Goal: Information Seeking & Learning: Check status

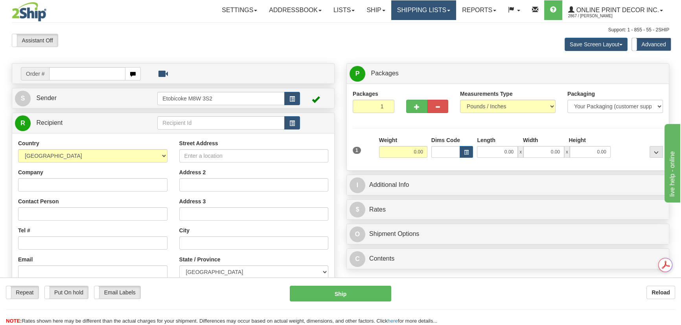
click at [415, 4] on link "Shipping lists" at bounding box center [423, 10] width 65 height 20
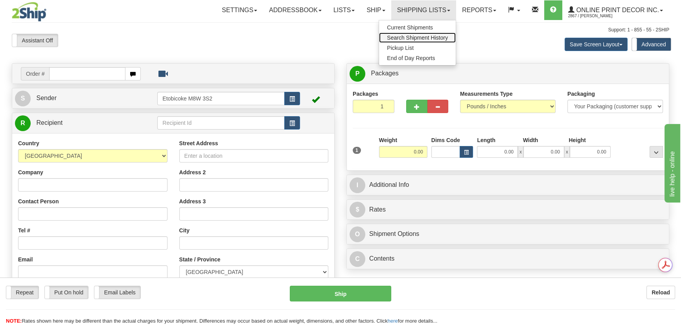
click at [398, 37] on span "Search Shipment History" at bounding box center [417, 38] width 61 height 6
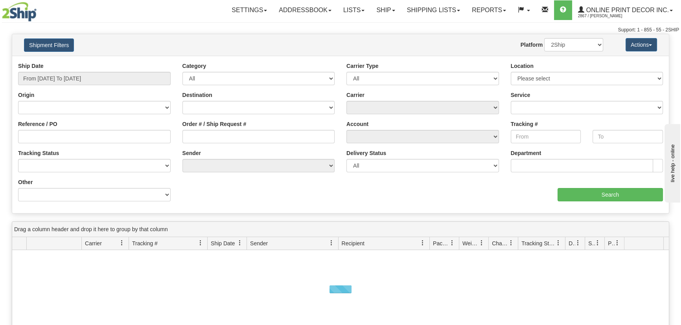
click at [62, 37] on div "Shipment Filters Website Agent Nothing selected Client User Platform 2Ship Impo…" at bounding box center [340, 45] width 656 height 22
click at [61, 41] on button "Shipment Filters" at bounding box center [49, 45] width 50 height 13
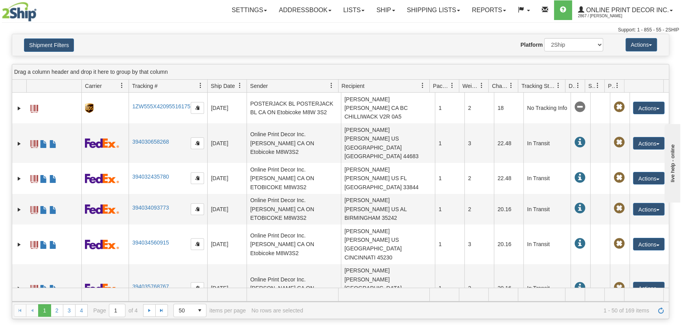
click at [62, 37] on div "Shipment Filters Website Agent Nothing selected Client User Platform 2Ship Impo…" at bounding box center [340, 45] width 656 height 22
click at [62, 43] on button "Shipment Filters" at bounding box center [49, 45] width 50 height 13
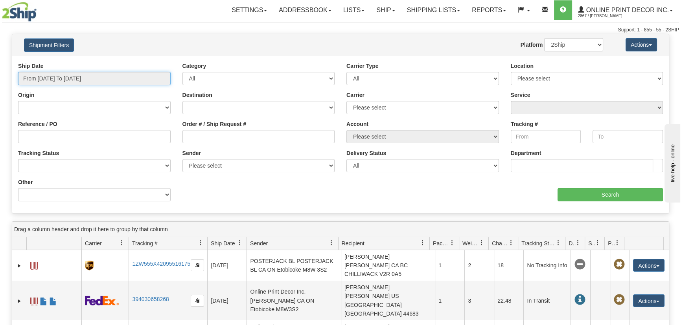
click at [55, 79] on input "From 10/08/2025 To 10/09/2025" at bounding box center [94, 78] width 152 height 13
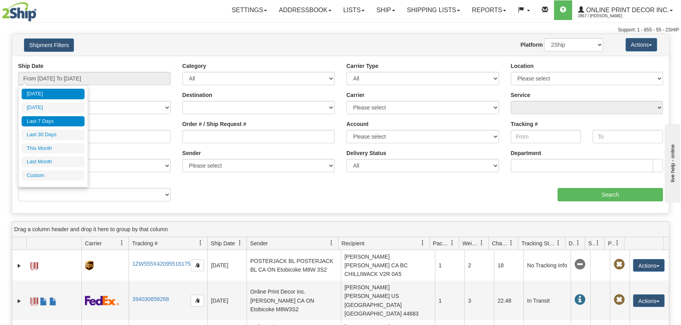
click at [46, 125] on li "Last 7 Days" at bounding box center [53, 121] width 63 height 11
type input "From 10/03/2025 To 10/09/2025"
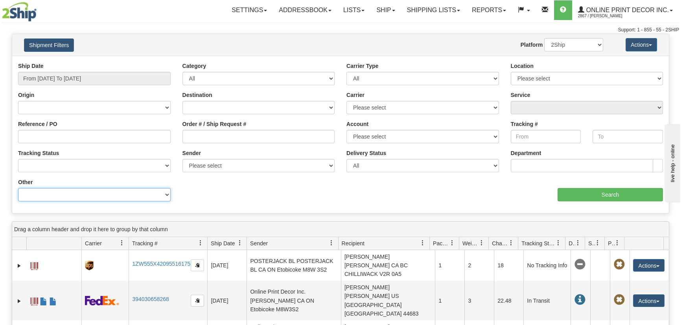
click at [62, 196] on select "Billing Account # Billing Type BOL # (LTL) Commodity Or Documents Consolidation…" at bounding box center [94, 194] width 152 height 13
select select "Recipient_ZIP"
click at [18, 188] on select "Billing Account # Billing Type BOL # (LTL) Commodity Or Documents Consolidation…" at bounding box center [94, 194] width 152 height 13
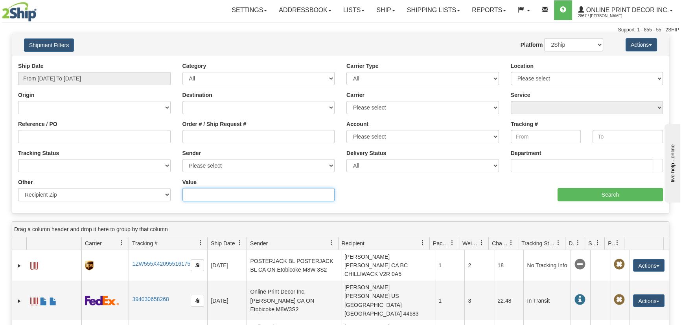
click at [195, 193] on input "Value" at bounding box center [258, 194] width 152 height 13
paste input "T3K 2N4"
type input "T3K 2N4"
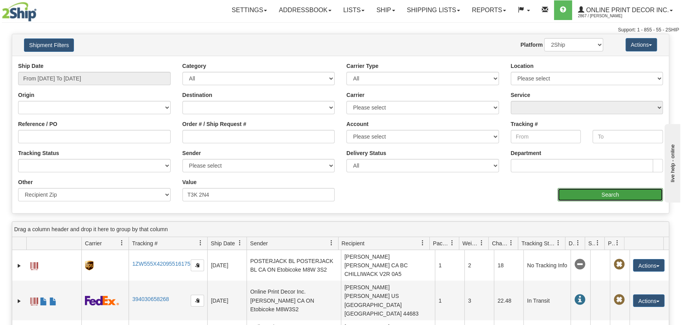
click at [578, 195] on input "Search" at bounding box center [609, 194] width 105 height 13
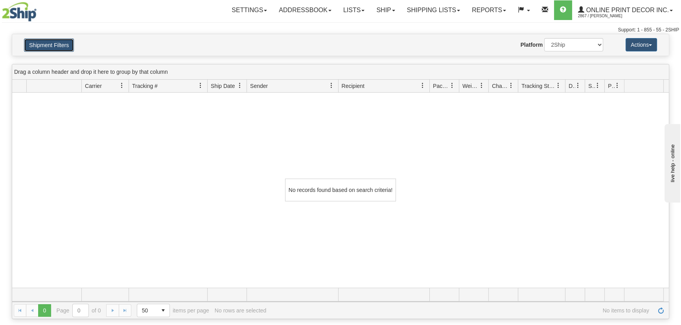
click at [67, 49] on button "Shipment Filters" at bounding box center [49, 45] width 50 height 13
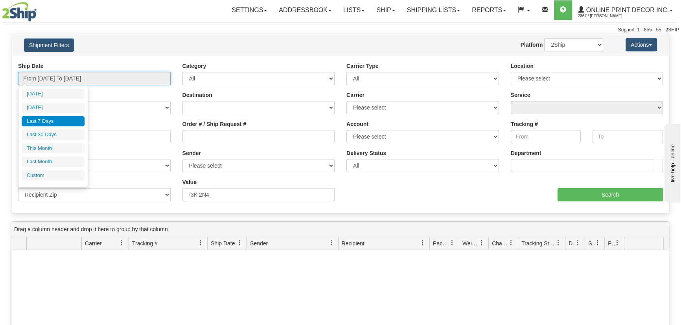
click at [74, 75] on input "From 10/03/2025 To 10/09/2025" at bounding box center [94, 78] width 152 height 13
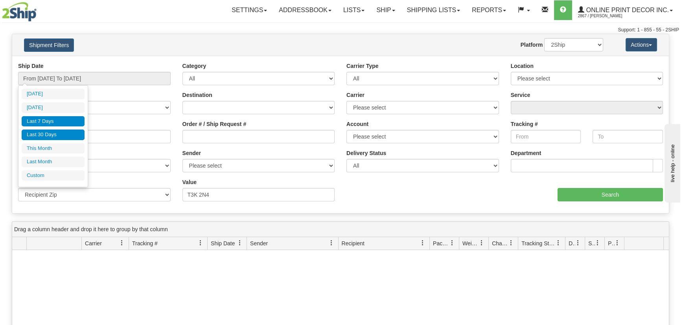
click at [62, 130] on li "Last 30 Days" at bounding box center [53, 135] width 63 height 11
type input "From 09/10/2025 To 10/09/2025"
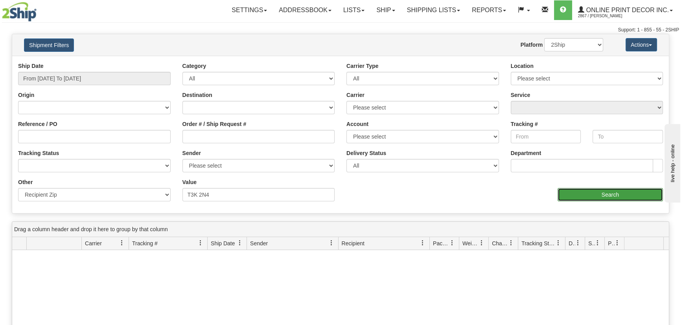
click at [571, 191] on input "Search" at bounding box center [609, 194] width 105 height 13
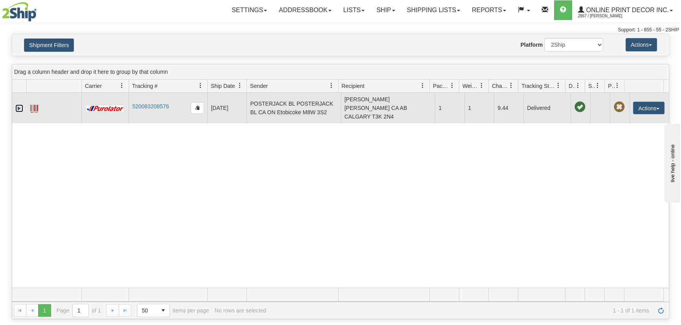
click at [20, 105] on link "Expand" at bounding box center [19, 109] width 8 height 8
